Goal: Task Accomplishment & Management: Use online tool/utility

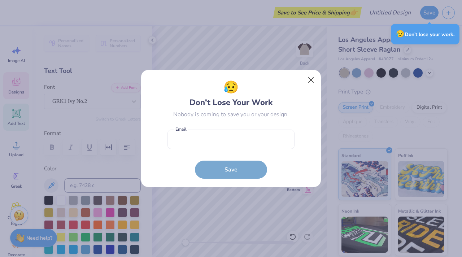
scroll to position [6, 1]
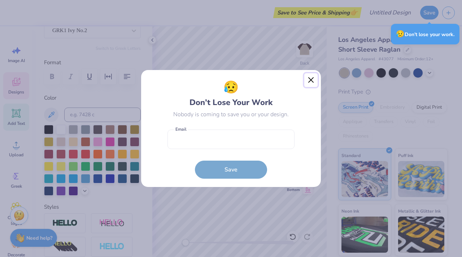
click at [312, 82] on button "Close" at bounding box center [311, 80] width 14 height 14
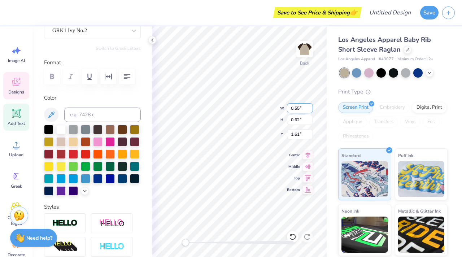
type input "1.52"
type input "1.46"
type input "1.54"
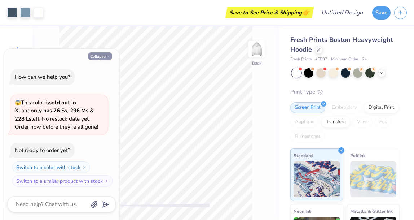
click at [98, 53] on button "Collapse" at bounding box center [100, 56] width 24 height 8
type textarea "x"
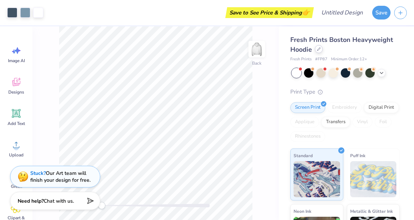
click at [319, 52] on div at bounding box center [319, 49] width 8 height 8
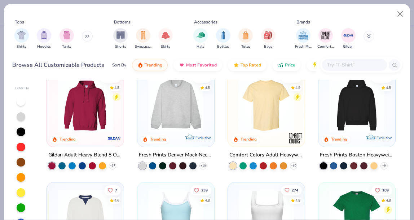
scroll to position [15, 0]
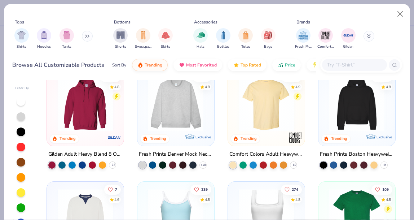
click at [259, 107] on img at bounding box center [266, 103] width 62 height 55
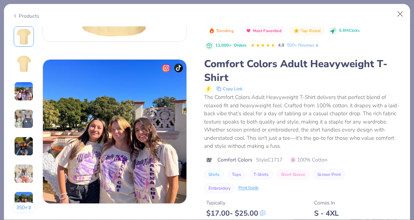
scroll to position [318, 0]
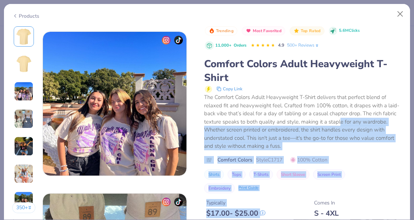
drag, startPoint x: 314, startPoint y: 198, endPoint x: 355, endPoint y: 122, distance: 86.1
click at [355, 122] on div "Trending Most Favorited Top Rated 5.6M Clicks 11,000+ Orders 4.9 500+ Reviews C…" at bounding box center [303, 151] width 198 height 251
click at [358, 189] on div "Shirts Tops T-Shirts Short Sleeve Screen Print Embroidery Print Guide" at bounding box center [303, 181] width 198 height 24
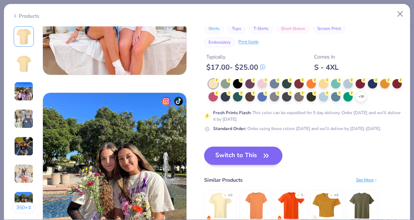
scroll to position [899, 0]
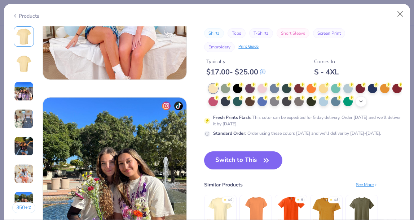
click at [364, 100] on icon at bounding box center [361, 101] width 6 height 6
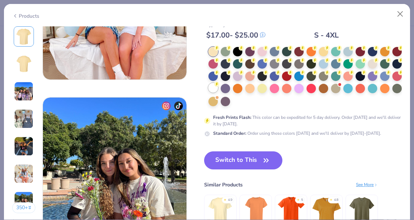
click at [218, 88] on div at bounding box center [213, 87] width 9 height 9
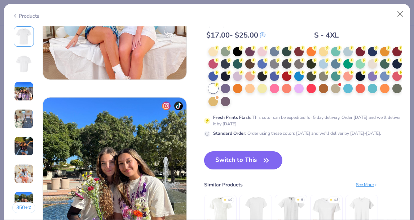
click at [260, 167] on button "Switch to This" at bounding box center [243, 160] width 78 height 18
click at [263, 159] on icon "button" at bounding box center [266, 160] width 10 height 10
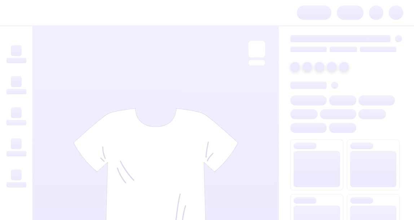
click at [150, 82] on div at bounding box center [155, 177] width 246 height 303
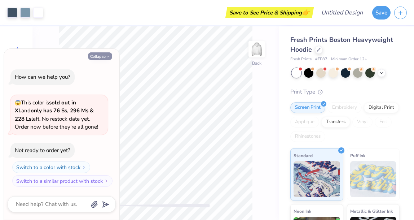
click at [105, 57] on button "Collapse" at bounding box center [100, 56] width 24 height 8
type textarea "x"
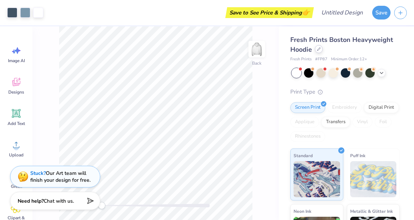
click at [321, 51] on div at bounding box center [319, 49] width 8 height 8
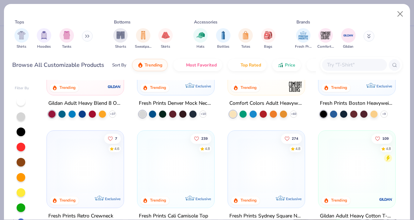
scroll to position [66, 0]
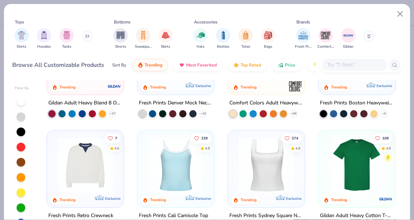
click at [267, 88] on div "304 4.9 Trending" at bounding box center [266, 56] width 77 height 77
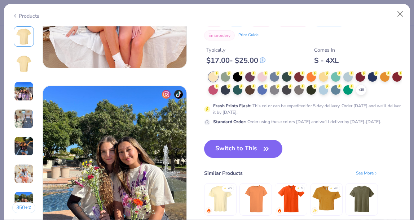
scroll to position [912, 0]
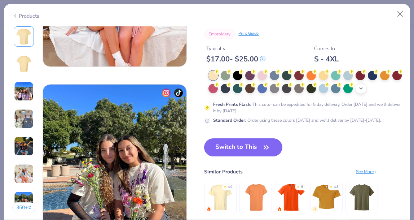
click at [364, 88] on icon at bounding box center [361, 89] width 6 height 6
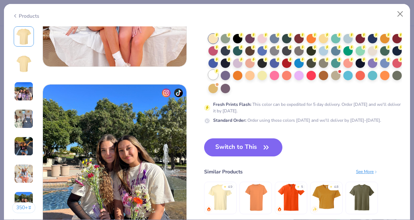
click at [218, 76] on div at bounding box center [213, 74] width 9 height 9
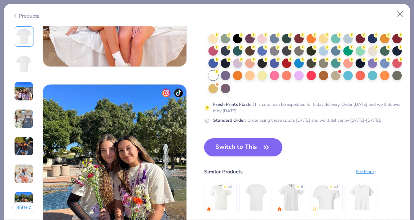
click at [261, 144] on button "Switch to This" at bounding box center [243, 147] width 78 height 18
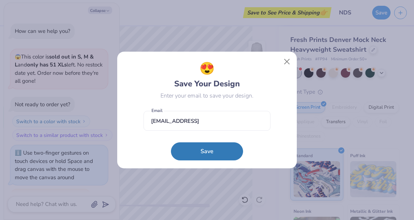
scroll to position [18, 0]
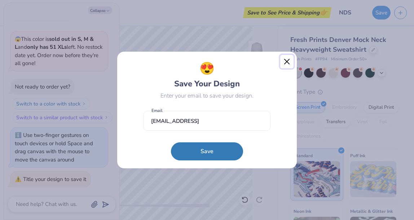
click at [289, 59] on button "Close" at bounding box center [287, 62] width 14 height 14
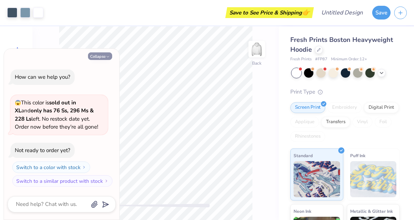
click at [88, 55] on button "Collapse" at bounding box center [100, 56] width 24 height 8
type textarea "x"
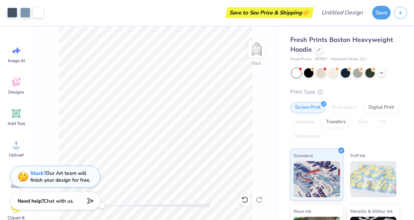
scroll to position [96, 0]
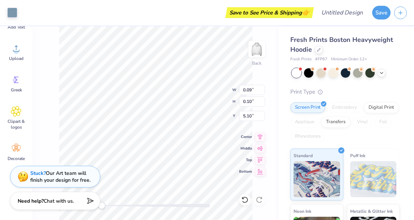
type input "0.09"
type input "0.10"
type input "5.10"
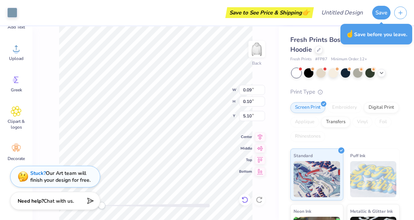
click at [246, 202] on icon at bounding box center [244, 199] width 7 height 7
click at [246, 199] on icon at bounding box center [244, 199] width 7 height 7
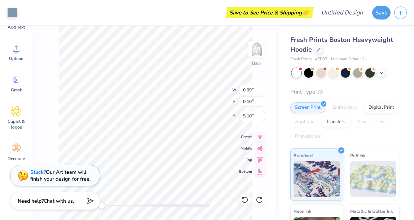
click at [65, 176] on div "Stuck? Our Art team will finish your design for free." at bounding box center [60, 175] width 60 height 14
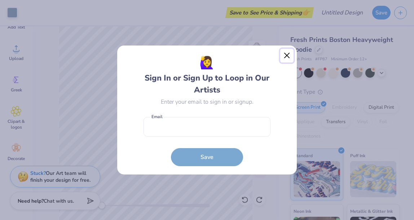
click at [288, 50] on button "Close" at bounding box center [287, 56] width 14 height 14
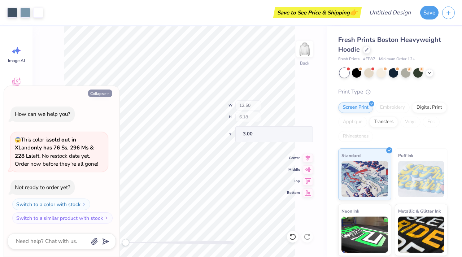
click at [101, 94] on button "Collapse" at bounding box center [100, 93] width 24 height 8
click at [93, 94] on button "Collapse" at bounding box center [100, 93] width 24 height 8
click at [94, 94] on button "Collapse" at bounding box center [100, 93] width 24 height 8
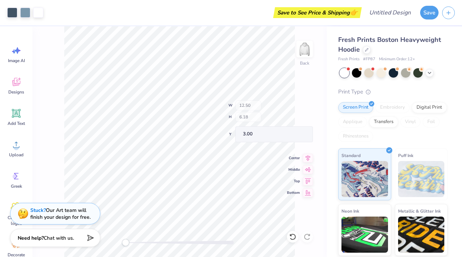
type textarea "x"
type input "3.38"
type input "3.24"
type input "6.04"
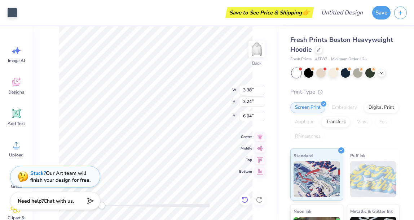
click at [245, 198] on icon at bounding box center [244, 199] width 7 height 7
drag, startPoint x: 244, startPoint y: 197, endPoint x: 66, endPoint y: 0, distance: 265.1
click at [244, 197] on icon at bounding box center [245, 199] width 6 height 6
click at [244, 197] on icon at bounding box center [244, 199] width 7 height 7
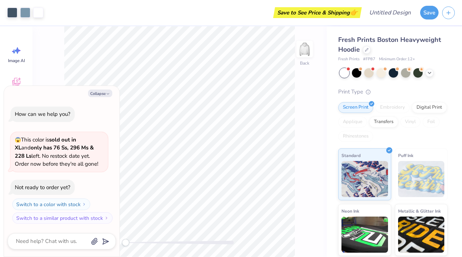
drag, startPoint x: 107, startPoint y: 94, endPoint x: 244, endPoint y: 10, distance: 160.2
click at [107, 94] on icon "button" at bounding box center [108, 94] width 4 height 4
click at [104, 93] on button "Collapse" at bounding box center [100, 93] width 24 height 8
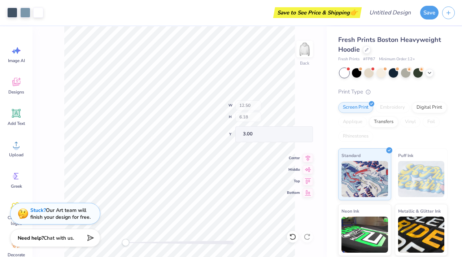
type textarea "x"
